Goal: Transaction & Acquisition: Subscribe to service/newsletter

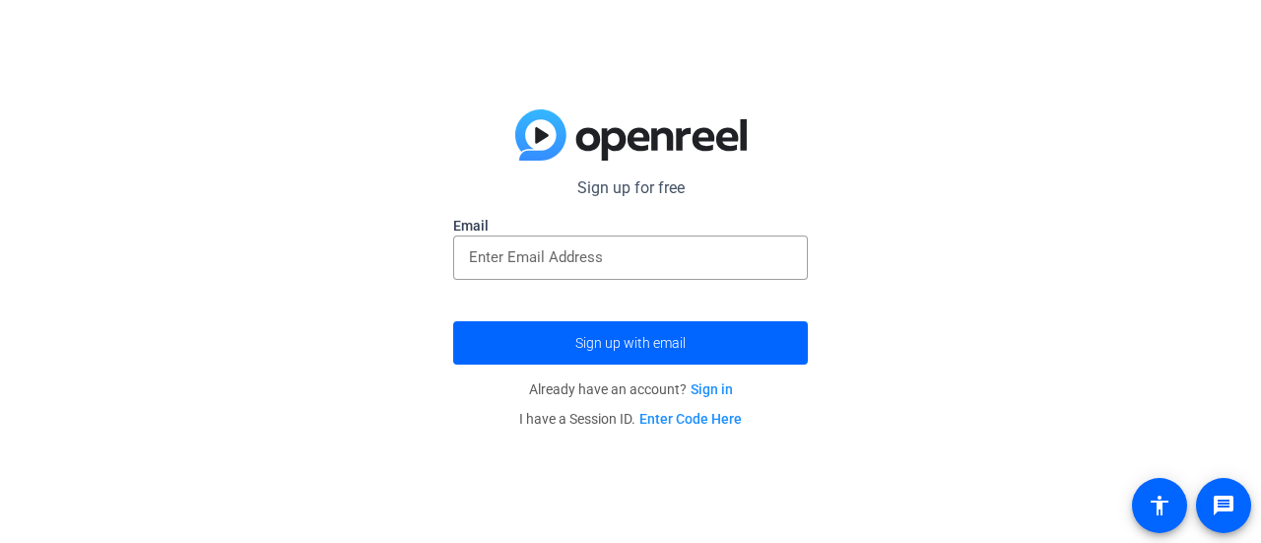
click at [685, 65] on div "Sign up for free Email Sign up with email Already have an account? Sign in I ha…" at bounding box center [630, 271] width 1261 height 543
click at [666, 78] on div "Sign up for free Email Sign up with email Already have an account? Sign in I ha…" at bounding box center [630, 271] width 1261 height 543
click at [706, 105] on div "Sign up for free Email Sign up with email Already have an account? Sign in I ha…" at bounding box center [630, 271] width 1261 height 543
click at [831, 142] on div "Sign up for free Email Sign up with email Already have an account? Sign in I ha…" at bounding box center [630, 271] width 1261 height 543
click at [1233, 514] on mat-icon "message" at bounding box center [1224, 506] width 24 height 24
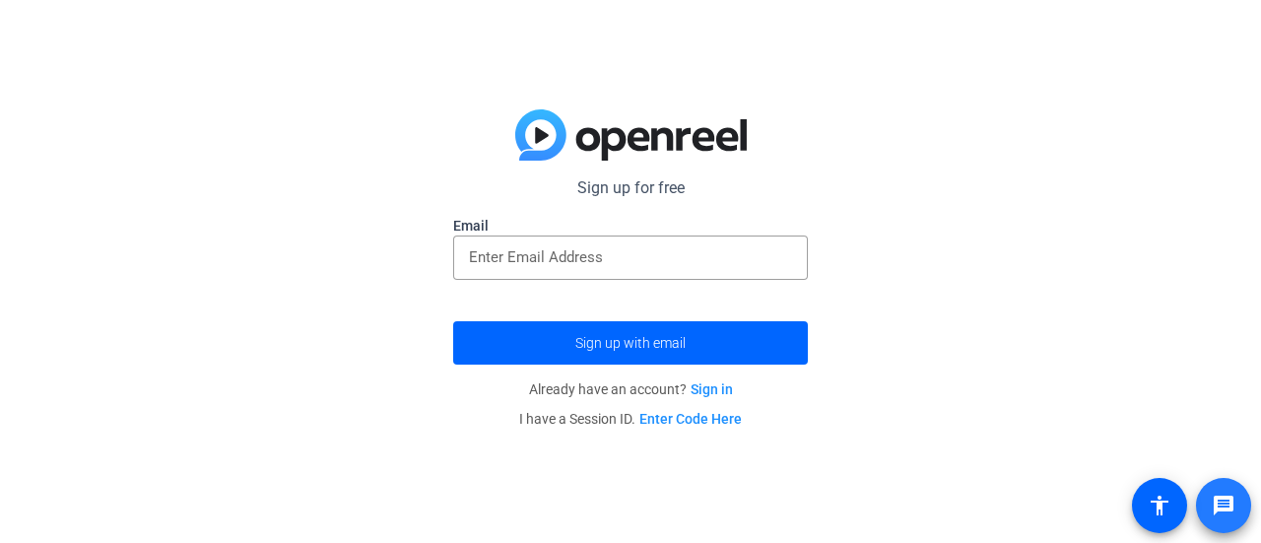
click at [1212, 512] on mat-icon "message" at bounding box center [1224, 506] width 24 height 24
click at [28, 177] on div "Sign up for free Email Sign up with email Already have an account? Sign in I ha…" at bounding box center [630, 271] width 1261 height 543
click at [30, 178] on div "Sign up for free Email Sign up with email Already have an account? Sign in I ha…" at bounding box center [630, 271] width 1261 height 543
click at [30, 179] on div "Sign up for free Email Sign up with email Already have an account? Sign in I ha…" at bounding box center [630, 271] width 1261 height 543
